Goal: Task Accomplishment & Management: Complete application form

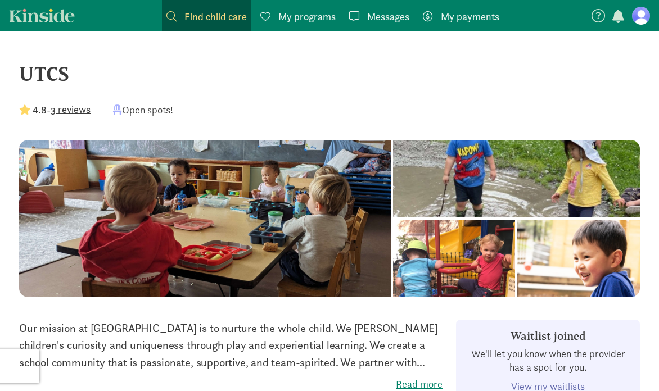
click at [303, 12] on span "My programs" at bounding box center [306, 16] width 57 height 15
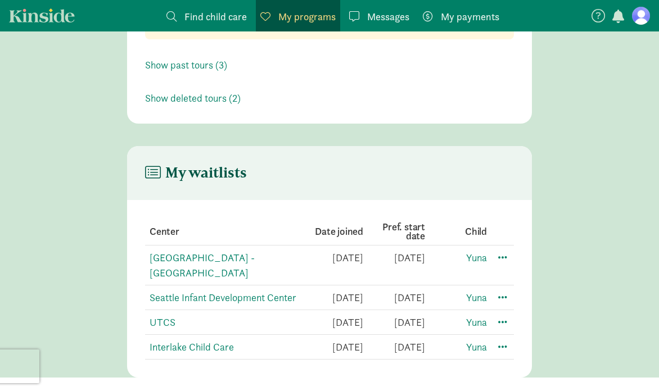
scroll to position [130, 0]
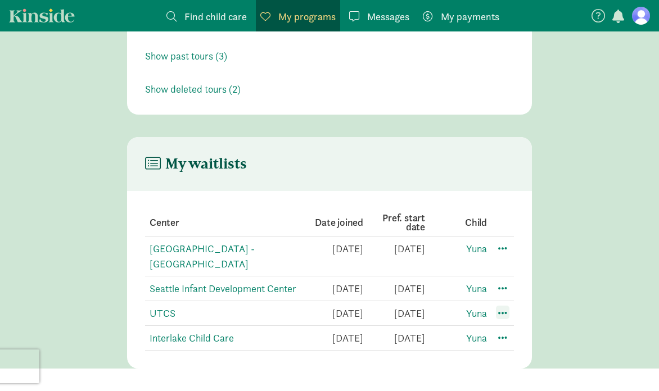
click at [504, 313] on span at bounding box center [502, 312] width 13 height 13
click at [514, 336] on div "Edit preferences" at bounding box center [541, 337] width 101 height 24
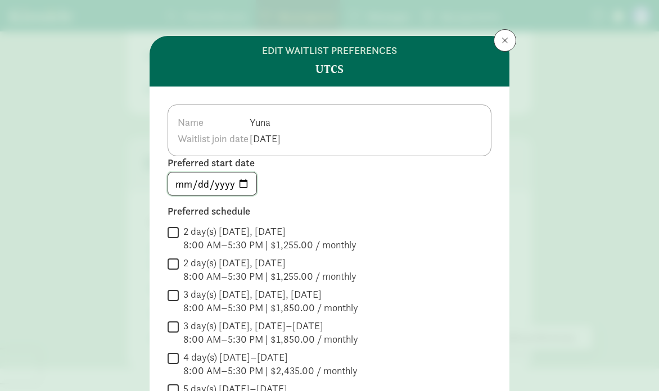
click at [241, 183] on input "[DATE]" at bounding box center [212, 184] width 88 height 22
type input "[DATE]"
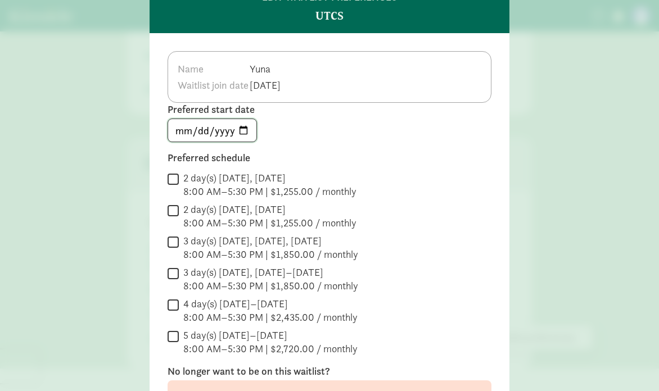
scroll to position [69, 0]
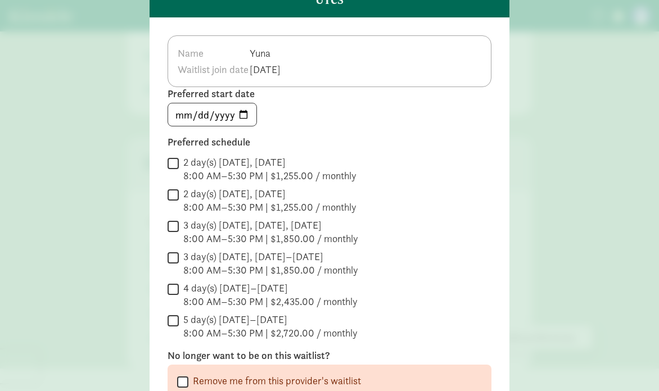
click at [171, 315] on input "5 day(s) [DATE]–[DATE] 8:00 AM–5:30 PM | $2,720.00 / monthly" at bounding box center [172, 320] width 11 height 15
checkbox input "true"
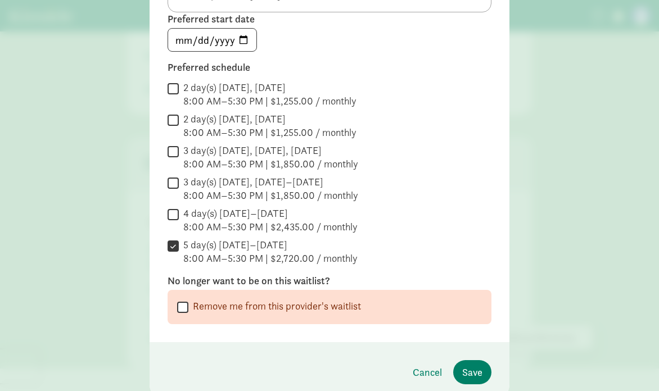
scroll to position [185, 0]
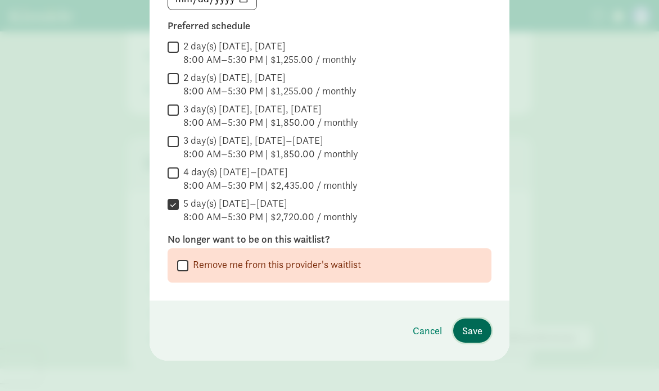
click at [473, 328] on span "Save" at bounding box center [472, 330] width 20 height 15
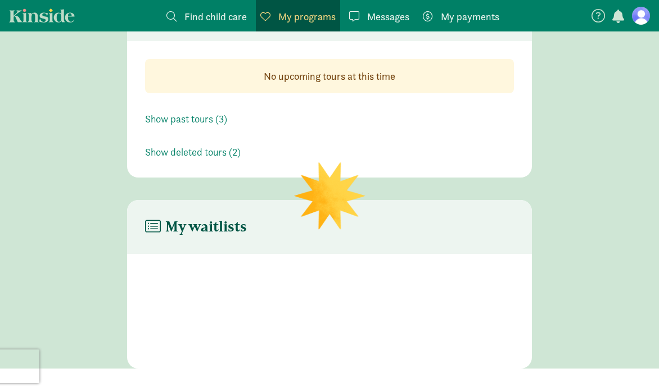
scroll to position [130, 0]
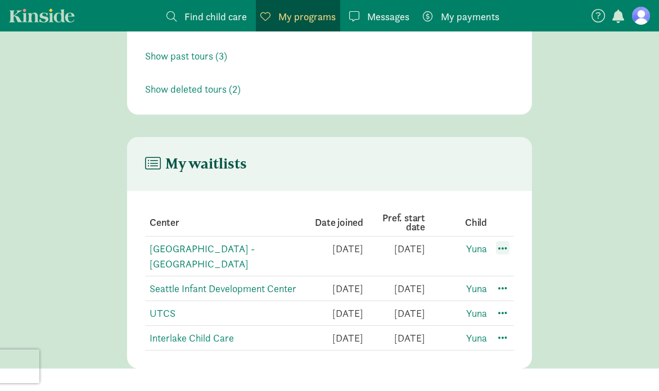
click at [501, 245] on span at bounding box center [502, 247] width 13 height 13
click at [515, 279] on div "Edit preferences" at bounding box center [541, 273] width 101 height 24
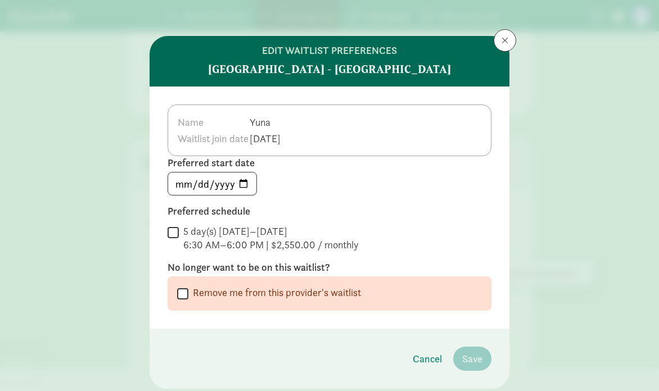
click at [184, 294] on input "Remove me from this provider's waitlist" at bounding box center [182, 293] width 11 height 15
checkbox input "true"
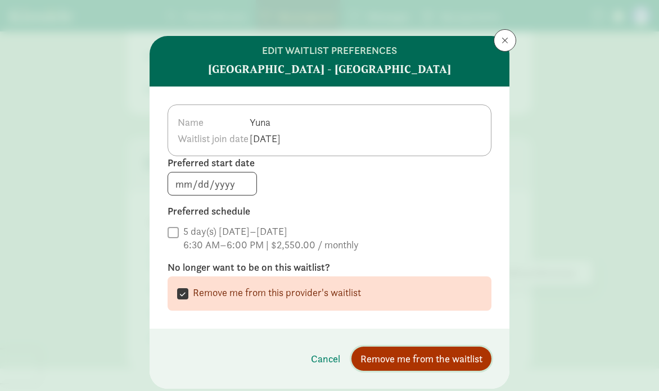
click at [443, 356] on span "Remove me from the waitlist" at bounding box center [421, 358] width 122 height 15
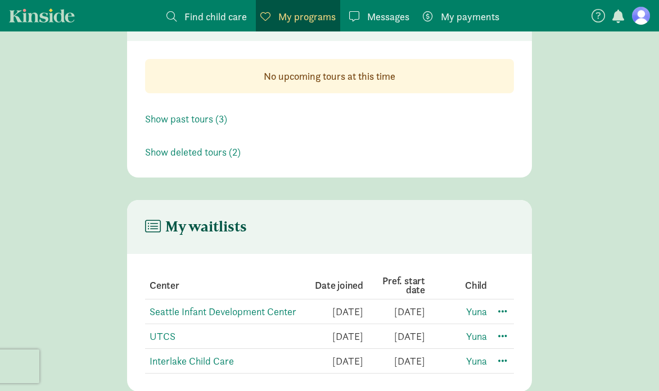
scroll to position [90, 0]
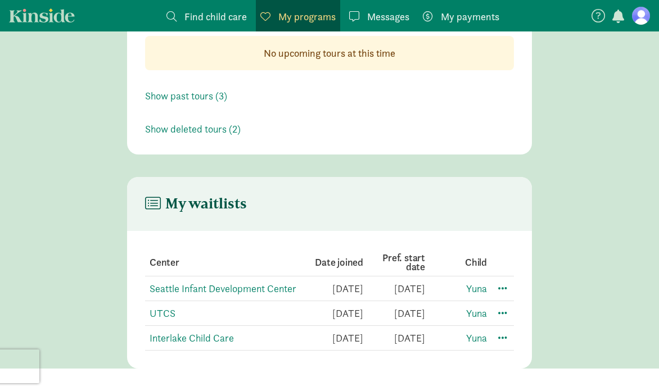
click at [220, 13] on span "Find child care" at bounding box center [215, 16] width 62 height 15
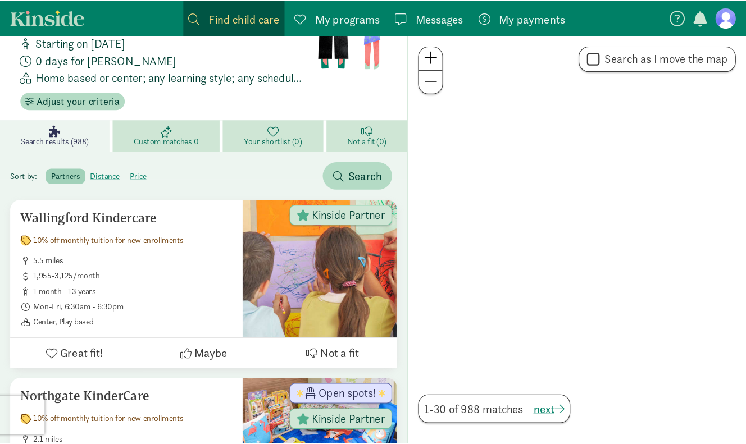
scroll to position [67, 0]
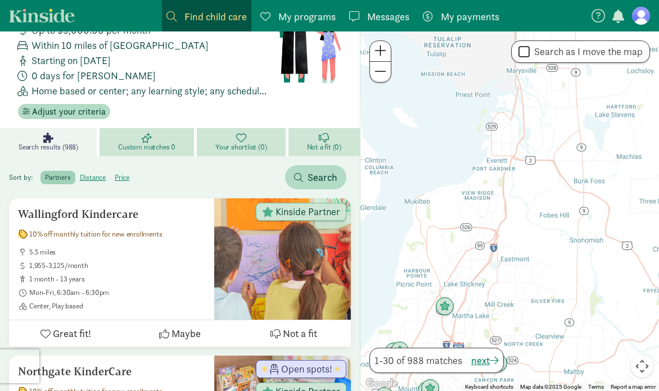
drag, startPoint x: 571, startPoint y: 150, endPoint x: 520, endPoint y: 278, distance: 137.4
click at [520, 278] on div at bounding box center [509, 211] width 298 height 360
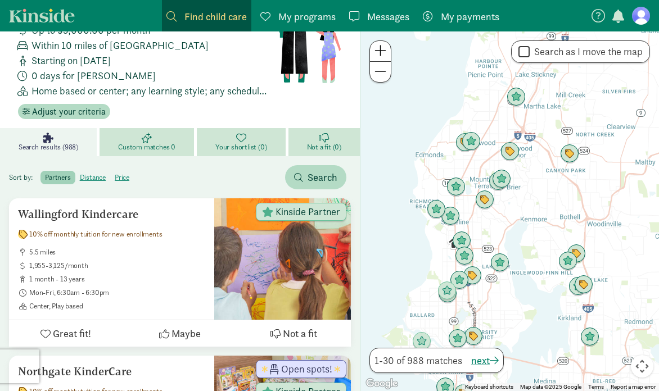
drag, startPoint x: 529, startPoint y: 297, endPoint x: 595, endPoint y: 84, distance: 222.9
click at [595, 84] on div at bounding box center [509, 211] width 298 height 360
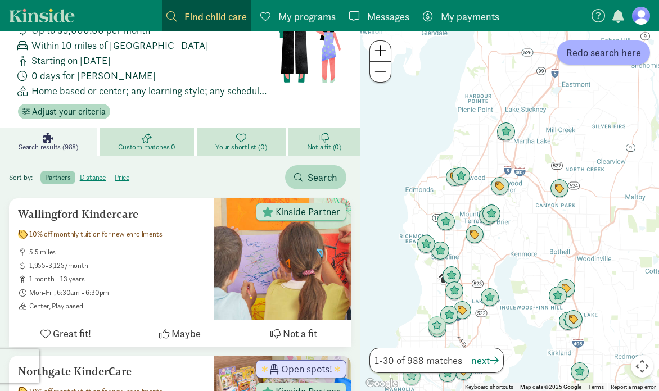
drag, startPoint x: 530, startPoint y: 172, endPoint x: 528, endPoint y: 210, distance: 38.3
click at [528, 210] on div at bounding box center [509, 211] width 298 height 360
click at [507, 135] on img "Click to see details" at bounding box center [505, 132] width 21 height 21
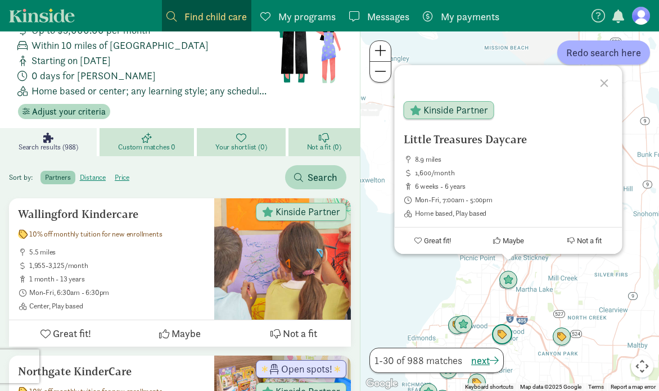
click at [501, 339] on img "Click to see details" at bounding box center [501, 334] width 21 height 21
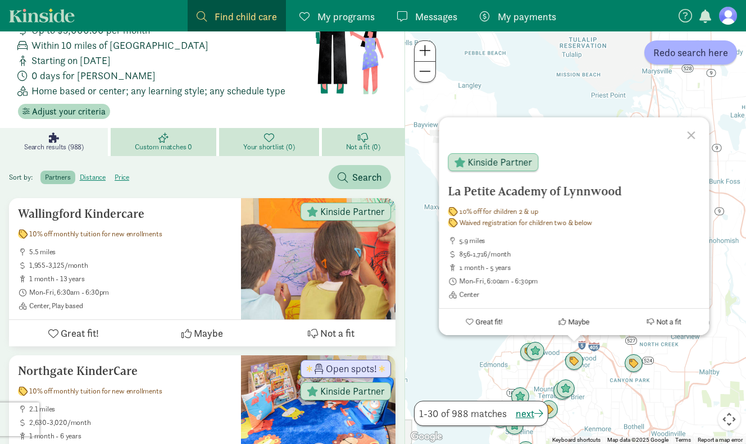
click at [658, 135] on div at bounding box center [693, 133] width 33 height 33
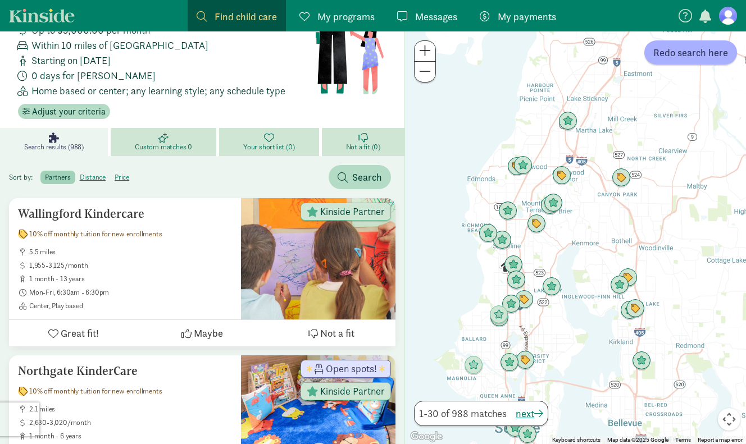
drag, startPoint x: 618, startPoint y: 300, endPoint x: 605, endPoint y: 90, distance: 210.0
click at [605, 90] on div at bounding box center [575, 237] width 341 height 413
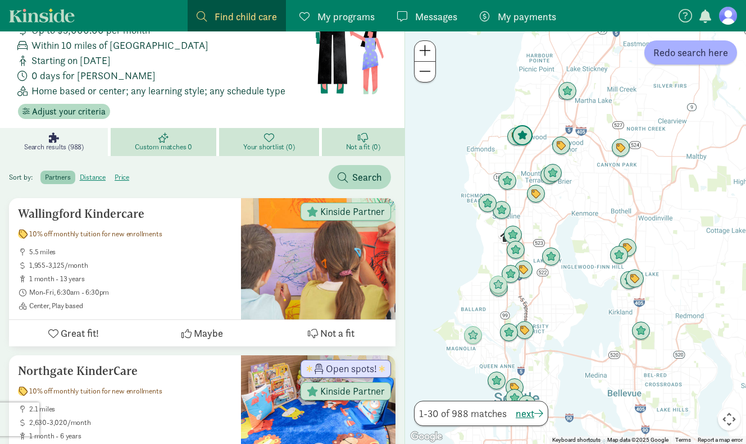
click at [523, 137] on img "Click to see details" at bounding box center [522, 135] width 21 height 21
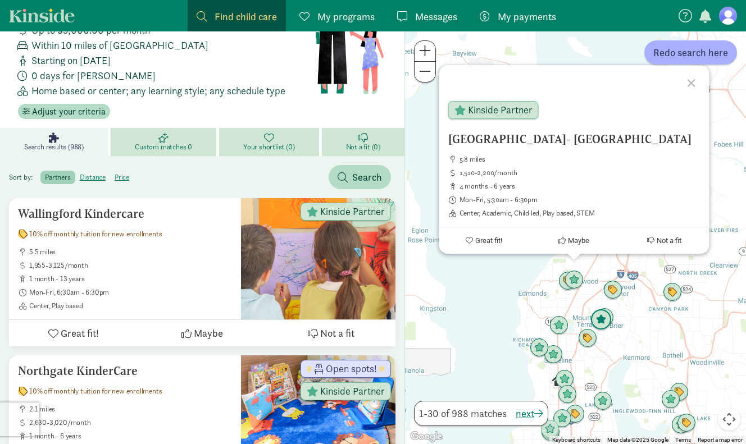
click at [609, 324] on img "Click to see details" at bounding box center [601, 320] width 21 height 21
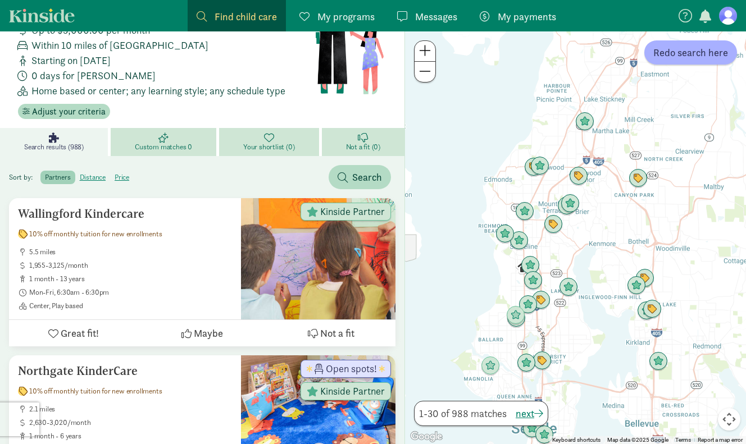
drag, startPoint x: 653, startPoint y: 323, endPoint x: 622, endPoint y: 169, distance: 156.5
click at [622, 169] on div "To navigate, press the arrow keys." at bounding box center [575, 237] width 341 height 413
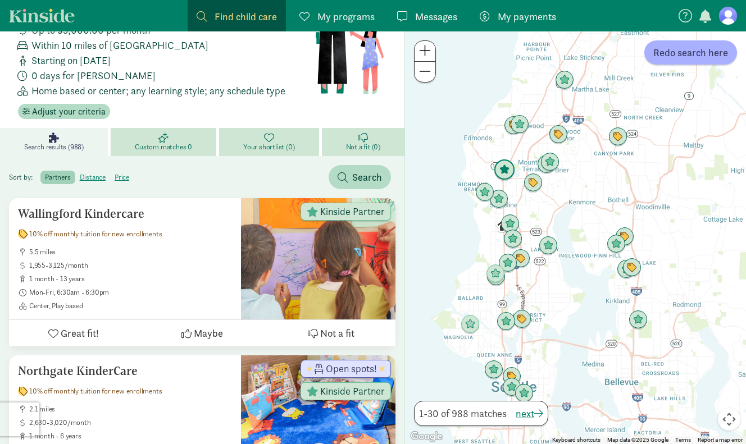
click at [504, 170] on img "Click to see details" at bounding box center [504, 170] width 21 height 21
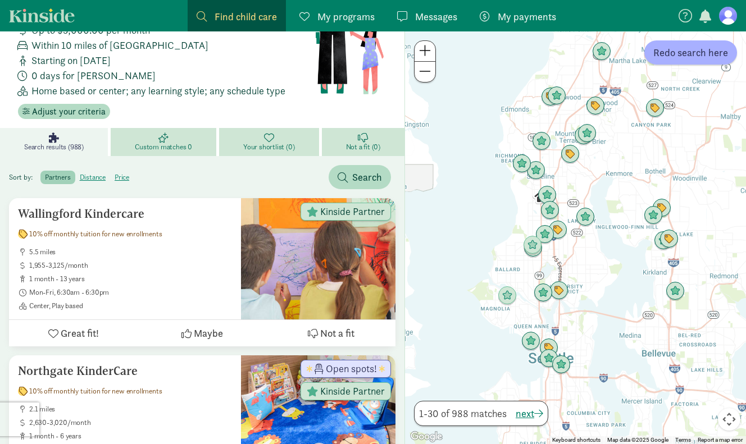
drag, startPoint x: 544, startPoint y: 319, endPoint x: 510, endPoint y: 162, distance: 160.5
click at [510, 162] on div "To navigate, press the arrow keys." at bounding box center [575, 237] width 341 height 413
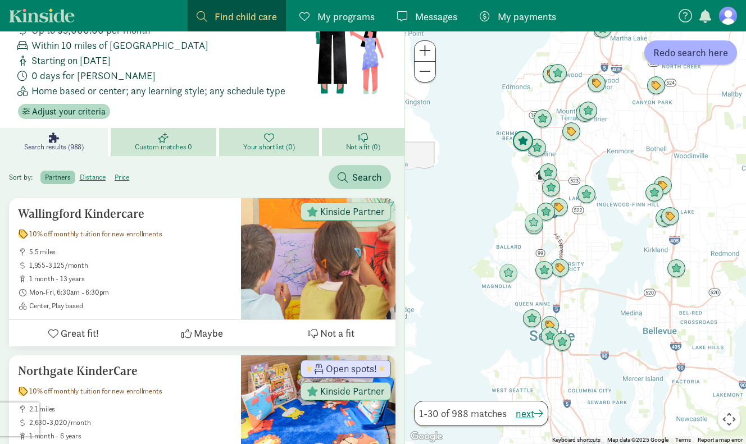
click at [525, 142] on img "Click to see details" at bounding box center [522, 141] width 21 height 21
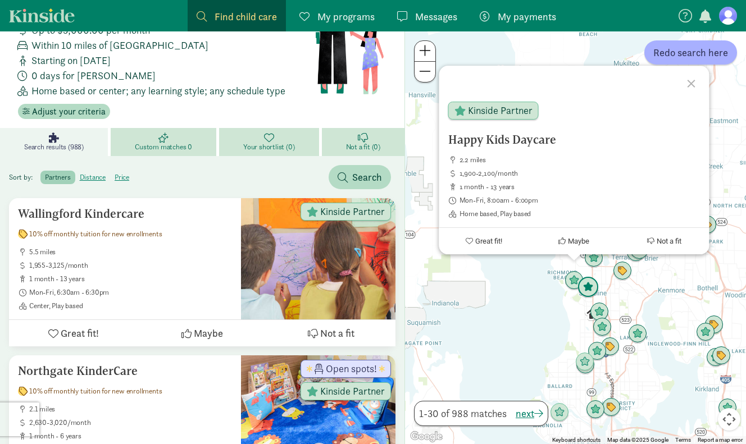
click at [591, 291] on img "Click to see details" at bounding box center [588, 287] width 21 height 21
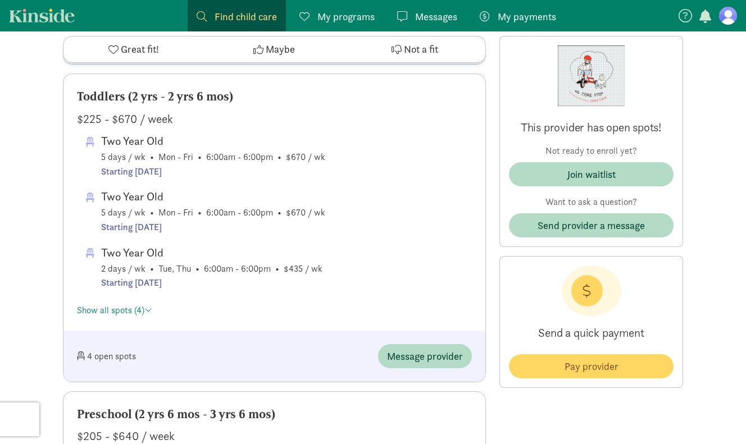
scroll to position [1114, 0]
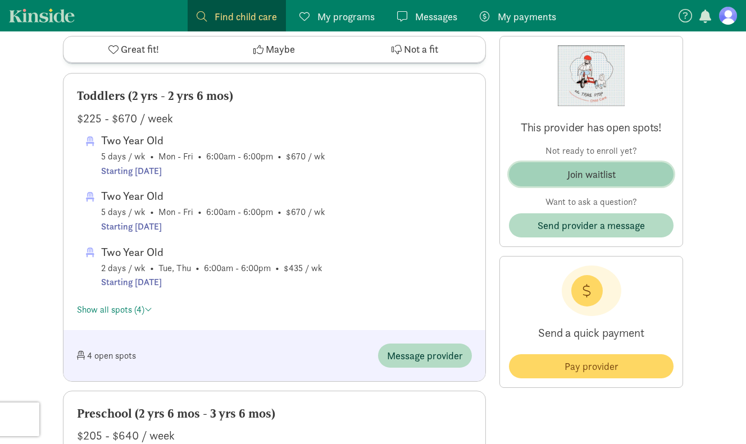
click at [629, 171] on span "Join waitlist" at bounding box center [591, 174] width 147 height 15
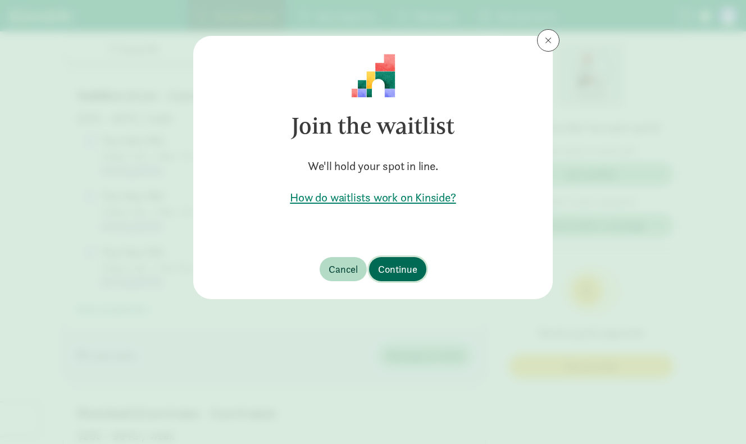
click at [397, 266] on span "Continue" at bounding box center [397, 269] width 39 height 15
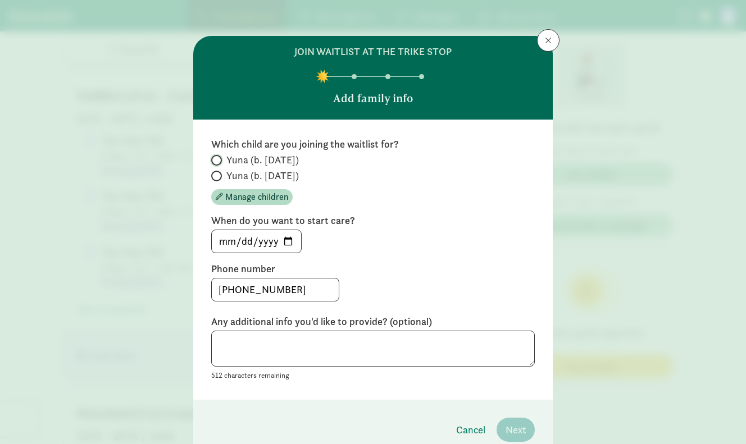
click at [217, 158] on input "Yuna (b. February 2025)" at bounding box center [214, 160] width 7 height 7
radio input "true"
click at [277, 237] on input "2025-08-26" at bounding box center [256, 241] width 89 height 22
click at [293, 244] on input "2025-08-26" at bounding box center [256, 241] width 89 height 22
type input "[DATE]"
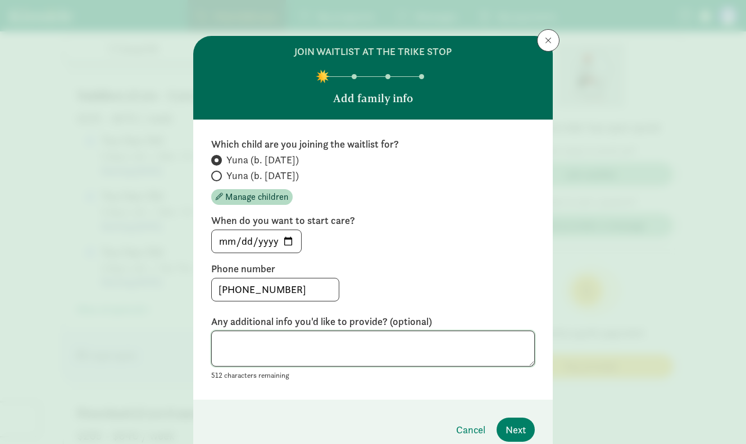
click at [416, 339] on textarea at bounding box center [373, 349] width 324 height 37
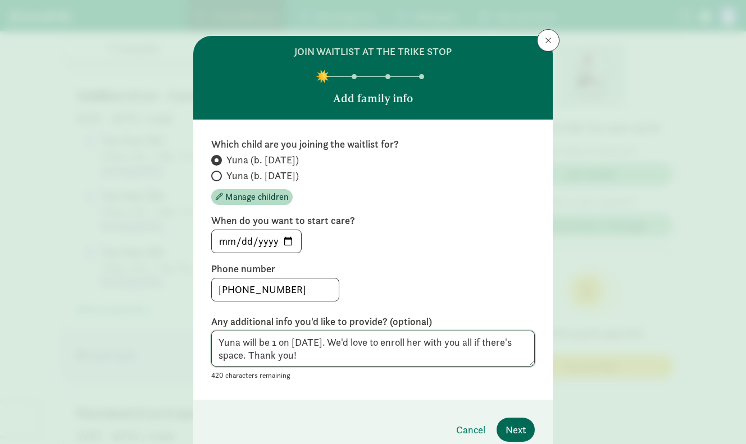
type textarea "Yuna will be 1 on 2/21/25. We'd love to enroll her with you all if there's spac…"
click at [518, 432] on span "Next" at bounding box center [516, 430] width 20 height 15
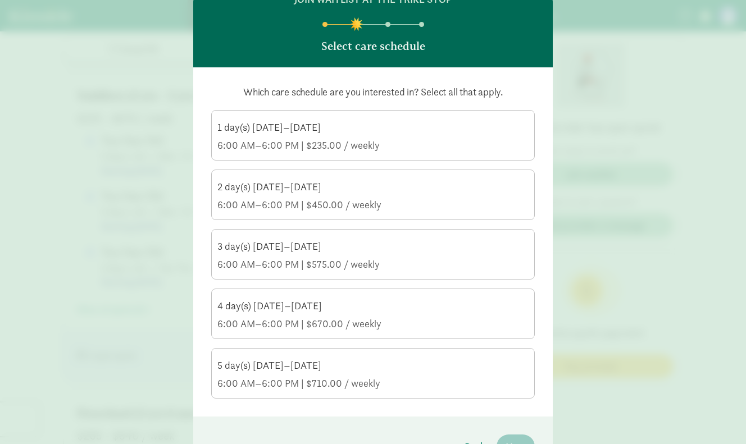
scroll to position [68, 0]
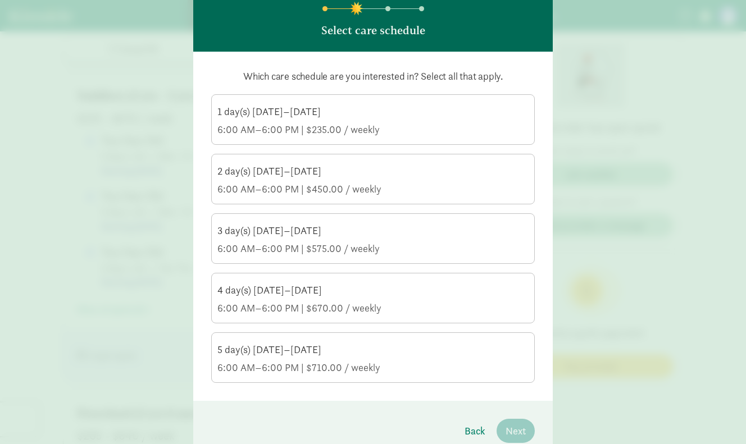
click at [392, 343] on label "5 day(s) Monday–Friday 6:00 AM–6:00 PM | $710.00 / weekly" at bounding box center [373, 356] width 323 height 47
click at [0, 0] on input "5 day(s) Monday–Friday 6:00 AM–6:00 PM | $710.00 / weekly" at bounding box center [0, 0] width 0 height 0
click at [525, 429] on span "Next" at bounding box center [516, 431] width 20 height 15
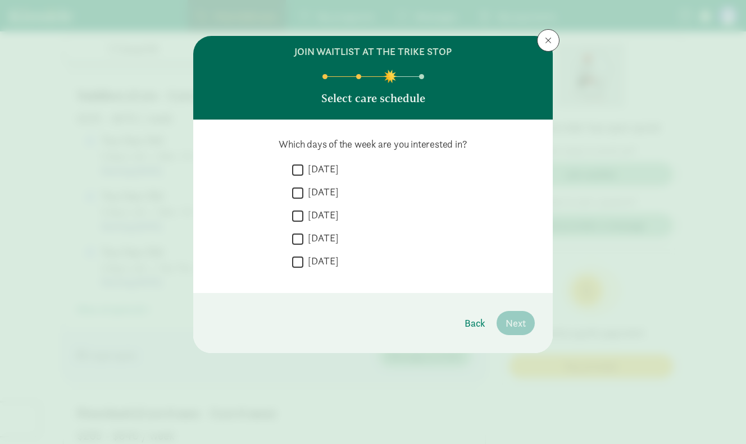
click at [300, 252] on div " Monday  Tuesday  Wednesday  Thursday  Friday" at bounding box center [413, 218] width 243 height 113
click at [298, 260] on input "Friday" at bounding box center [297, 262] width 11 height 15
checkbox input "true"
click at [300, 238] on input "Thursday" at bounding box center [297, 239] width 11 height 15
checkbox input "true"
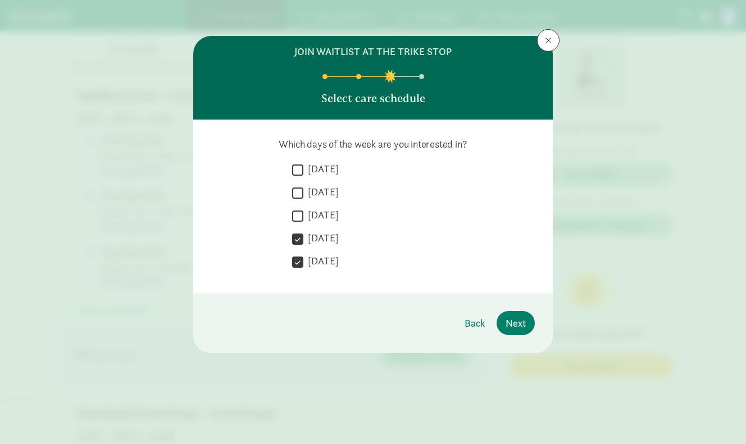
click at [299, 208] on div " Monday  Tuesday  Wednesday  Thursday  Friday" at bounding box center [413, 218] width 243 height 113
click at [297, 216] on input "Wednesday" at bounding box center [297, 215] width 11 height 15
checkbox input "true"
click at [302, 183] on div " Monday  Tuesday  Wednesday  Thursday  Friday" at bounding box center [413, 218] width 243 height 113
click at [297, 192] on input "Tuesday" at bounding box center [297, 192] width 11 height 15
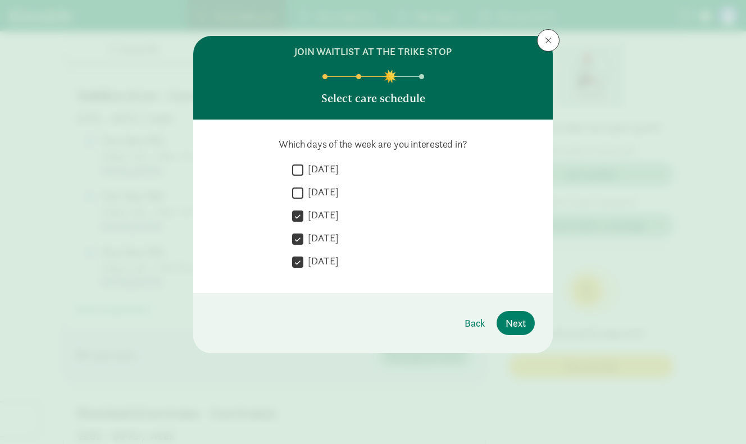
checkbox input "true"
click at [300, 171] on input "Monday" at bounding box center [297, 169] width 11 height 15
checkbox input "true"
click at [520, 319] on span "Next" at bounding box center [516, 323] width 20 height 15
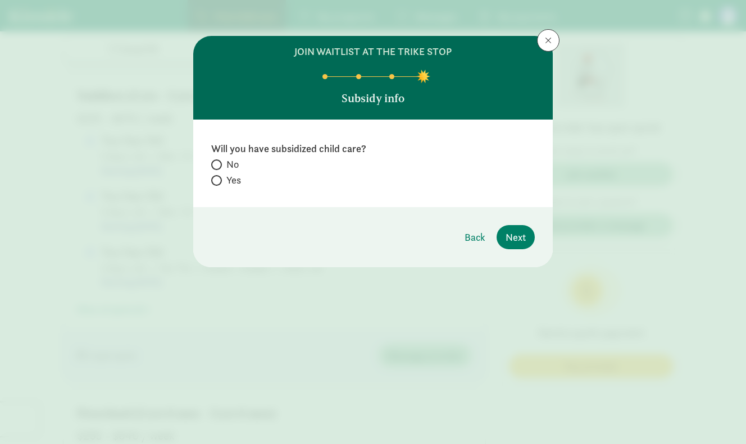
click at [219, 167] on span at bounding box center [216, 165] width 11 height 11
click at [219, 167] on input "No" at bounding box center [214, 164] width 7 height 7
radio input "true"
click at [533, 237] on button "Next" at bounding box center [516, 237] width 38 height 24
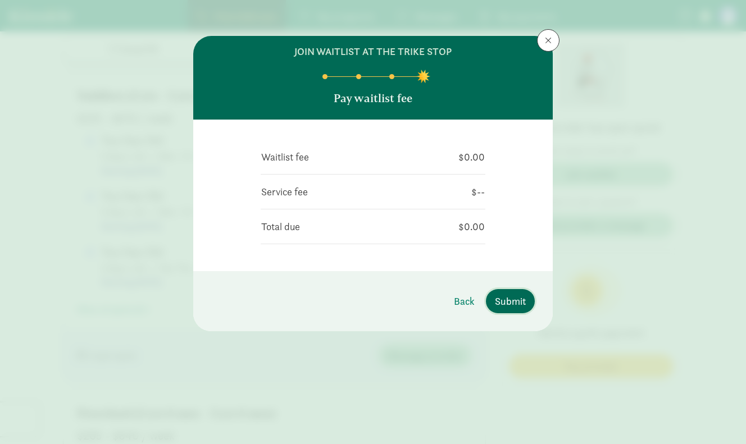
click at [501, 298] on span "Submit" at bounding box center [510, 301] width 31 height 15
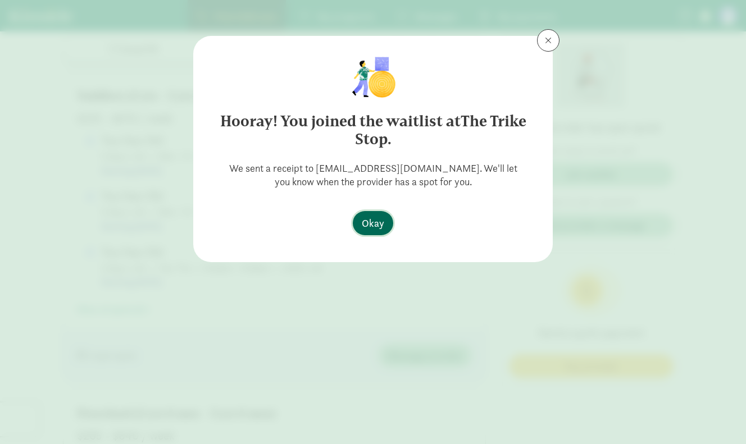
click at [375, 225] on span "Okay" at bounding box center [373, 223] width 22 height 15
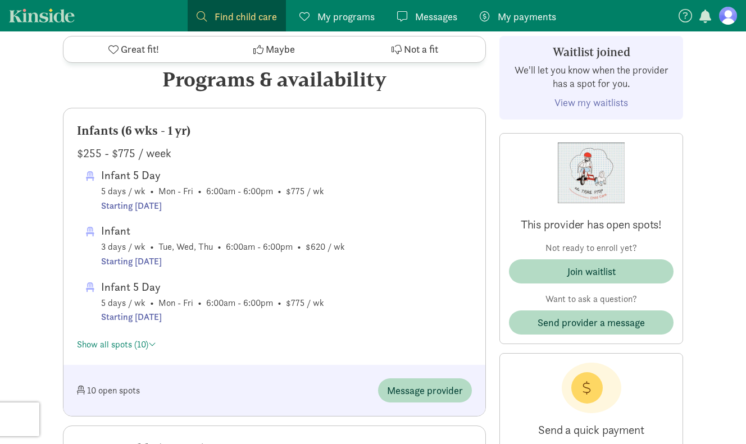
scroll to position [513, 0]
